Goal: Check status

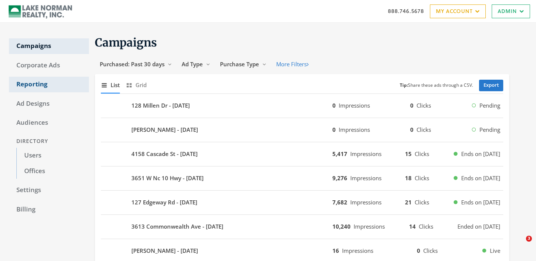
click at [47, 85] on link "Reporting" at bounding box center [49, 85] width 80 height 16
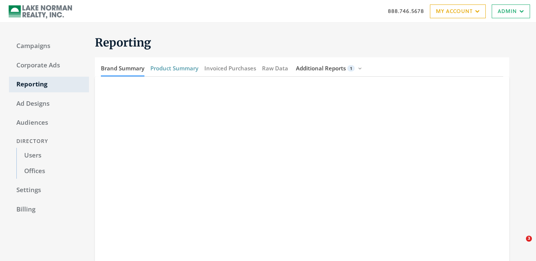
click at [168, 69] on button "Product Summary" at bounding box center [174, 68] width 48 height 16
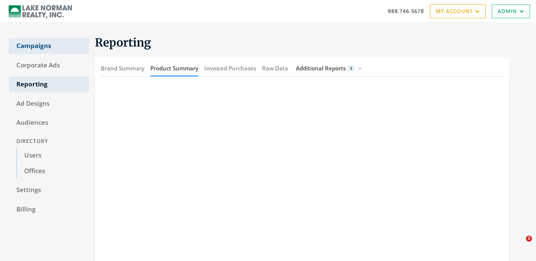
click at [38, 44] on link "Campaigns" at bounding box center [49, 46] width 80 height 16
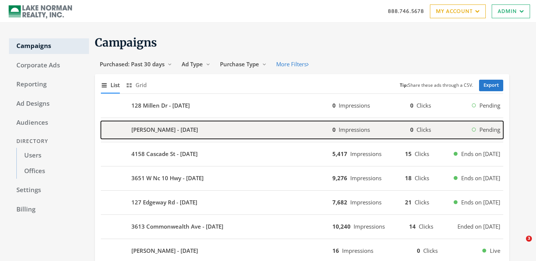
click at [169, 131] on b "[PERSON_NAME] - [DATE]" at bounding box center [164, 130] width 67 height 9
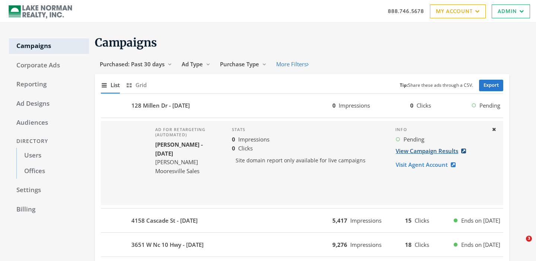
click at [429, 151] on link "View Campaign Results" at bounding box center [434, 151] width 76 height 14
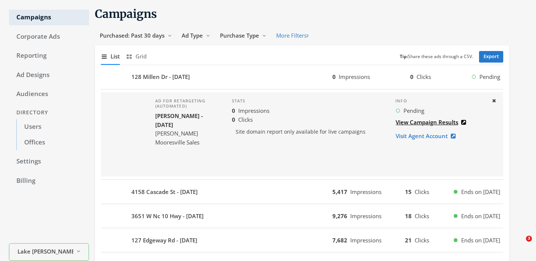
scroll to position [29, 0]
click at [236, 41] on button "Purchase Type Reveal list of Purchase Type" at bounding box center [243, 35] width 56 height 14
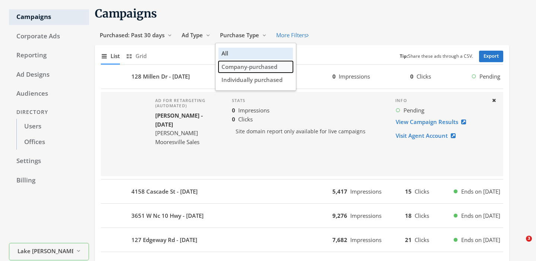
click at [233, 70] on span "Company-purchased" at bounding box center [250, 66] width 56 height 7
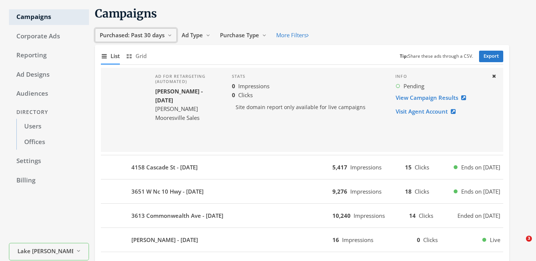
click at [160, 35] on span "Purchased: Past 30 days" at bounding box center [132, 34] width 65 height 7
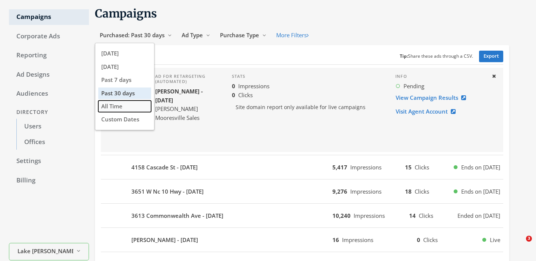
click at [128, 110] on button "All Time" at bounding box center [124, 107] width 53 height 12
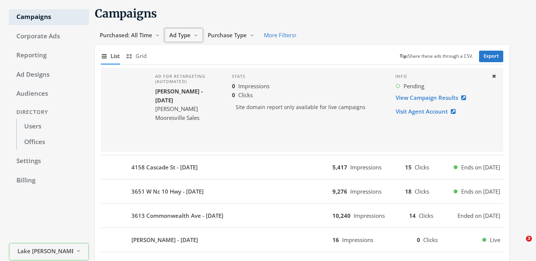
click at [189, 36] on span "Ad Type" at bounding box center [179, 34] width 21 height 7
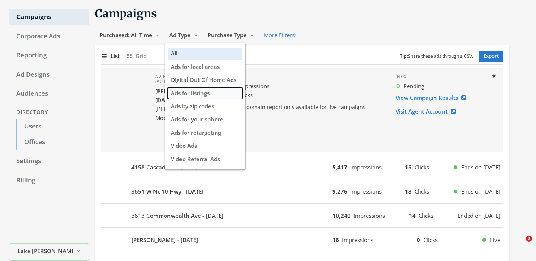
click at [186, 91] on span "Ads for listings" at bounding box center [190, 92] width 39 height 7
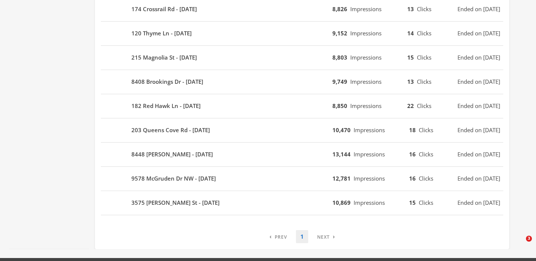
scroll to position [416, 0]
